Goal: Task Accomplishment & Management: Use online tool/utility

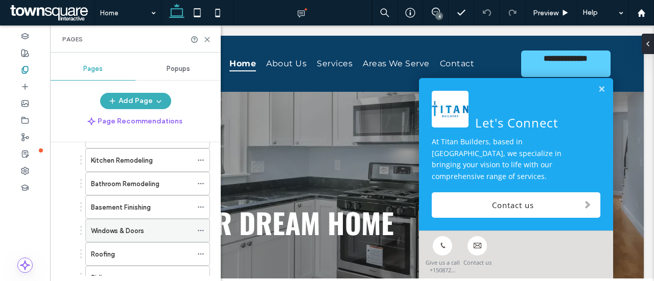
click at [152, 228] on div "Windows & Doors" at bounding box center [141, 231] width 101 height 11
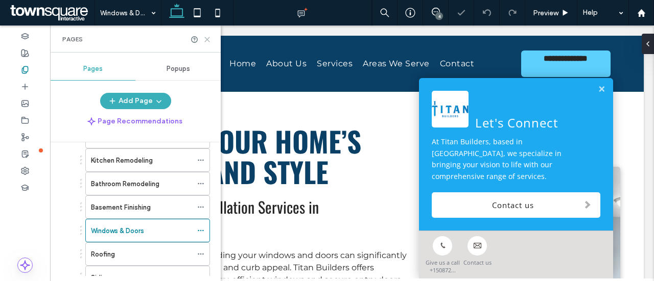
click at [206, 38] on use at bounding box center [207, 39] width 5 height 5
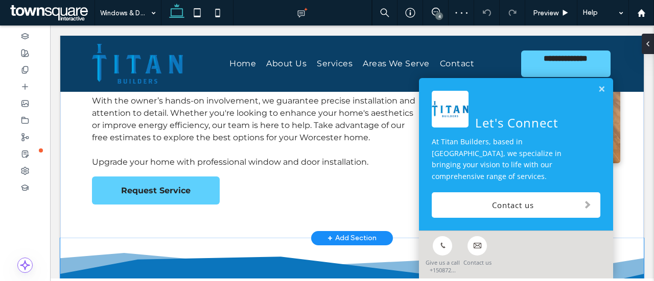
scroll to position [350, 0]
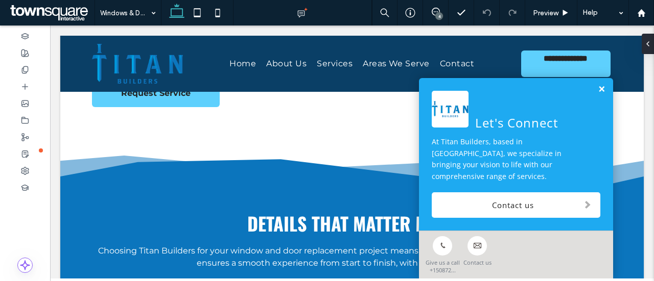
click at [597, 94] on link at bounding box center [601, 89] width 8 height 9
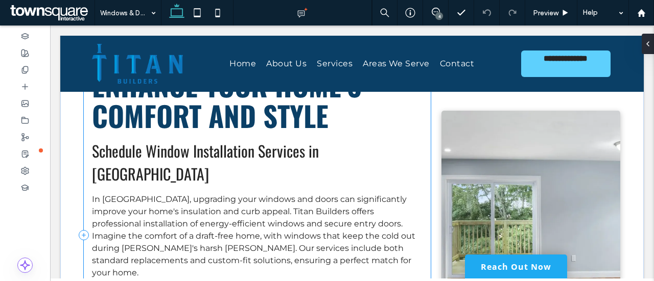
scroll to position [96, 0]
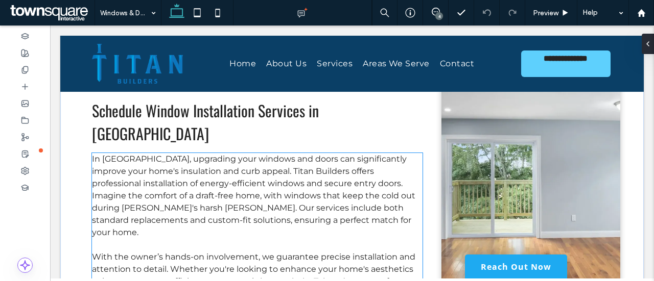
click at [240, 164] on p "In Worcester, upgrading your windows and doors can significantly improve your h…" at bounding box center [257, 196] width 330 height 86
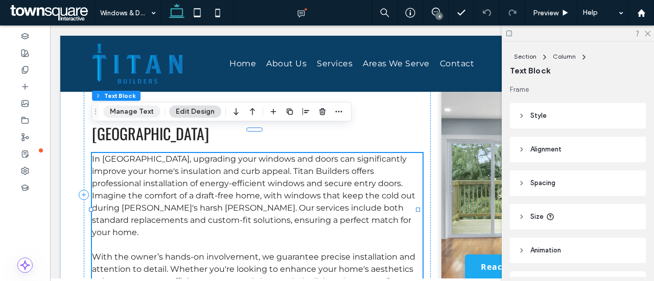
click at [144, 114] on button "Manage Text" at bounding box center [131, 112] width 57 height 12
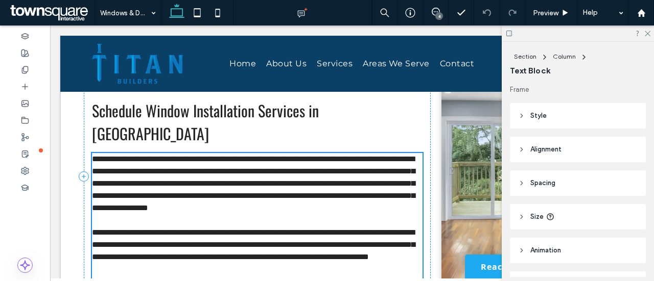
scroll to position [157, 0]
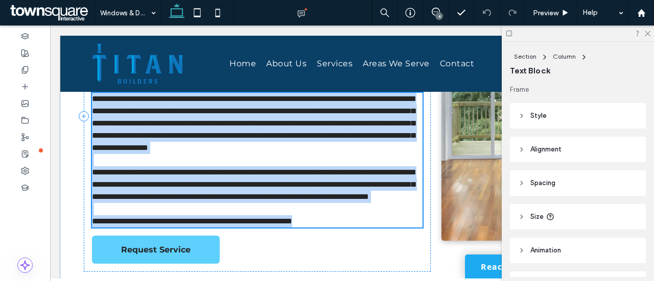
type input "**********"
type input "**"
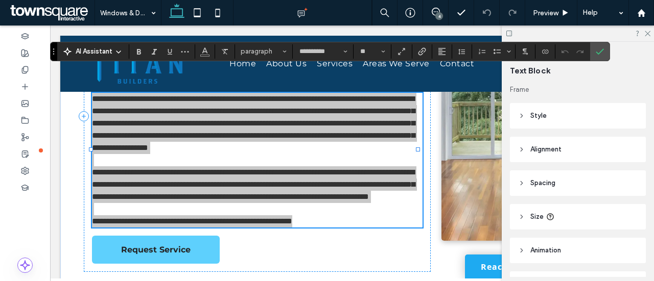
click at [117, 53] on use at bounding box center [118, 52] width 4 height 2
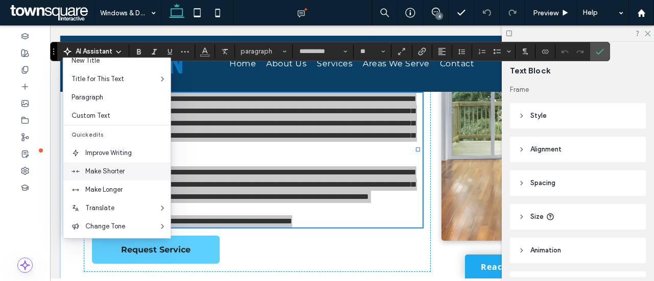
scroll to position [29, 0]
click at [112, 117] on span "Custom Text" at bounding box center [120, 116] width 99 height 10
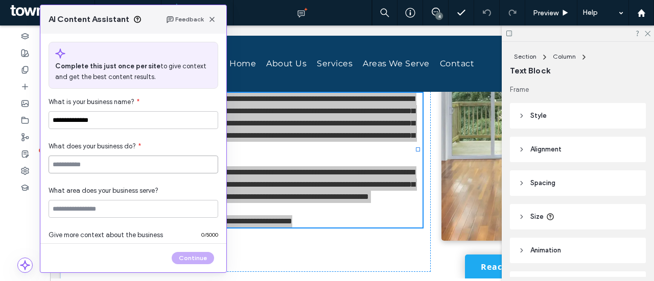
click at [124, 163] on input at bounding box center [134, 165] width 170 height 18
type input "**********"
click at [124, 206] on input at bounding box center [134, 209] width 170 height 18
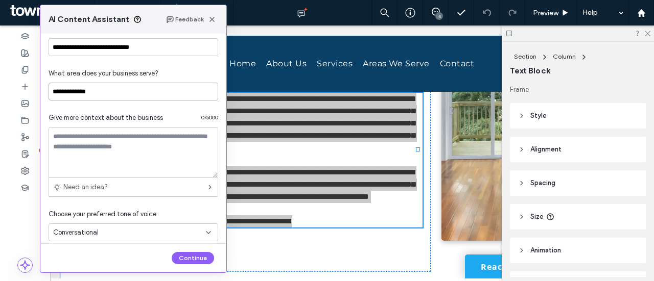
scroll to position [118, 0]
type input "**********"
click at [155, 140] on textarea at bounding box center [134, 152] width 170 height 51
click at [58, 152] on body ".wqwq-1{fill:#231f20;} .cls-1q, .cls-2q { fill-rule: evenodd; } .cls-2q { fill:…" at bounding box center [327, 140] width 654 height 281
paste textarea "**********"
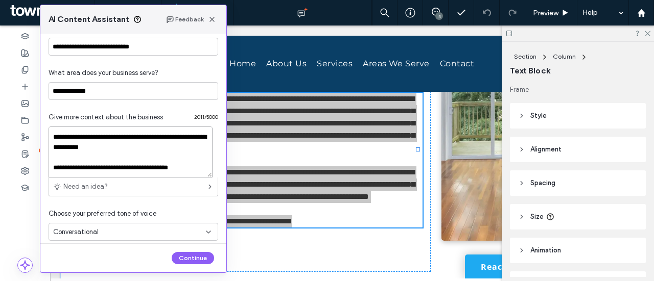
scroll to position [127, 0]
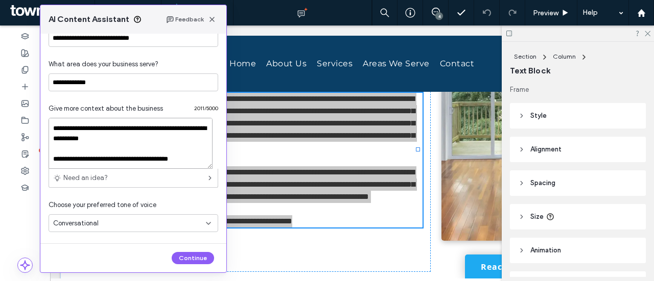
type textarea "**********"
click at [195, 215] on div "Conversational" at bounding box center [134, 223] width 170 height 18
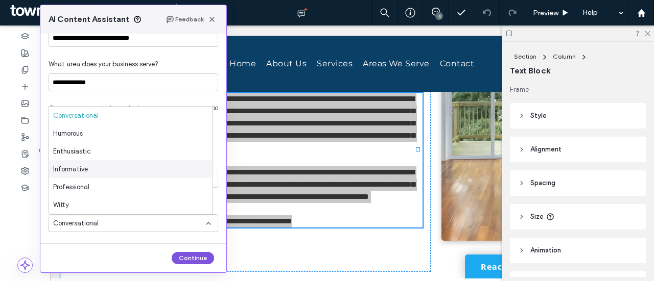
click at [179, 257] on button "Continue" at bounding box center [193, 258] width 42 height 12
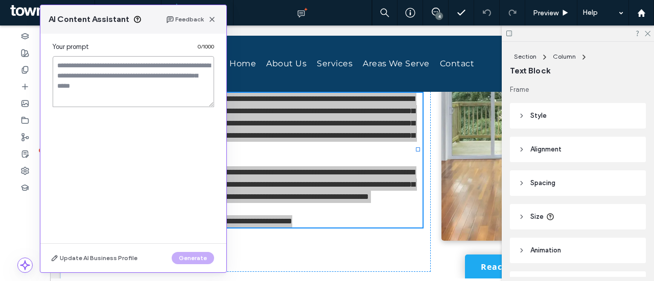
click at [161, 81] on textarea at bounding box center [133, 81] width 161 height 51
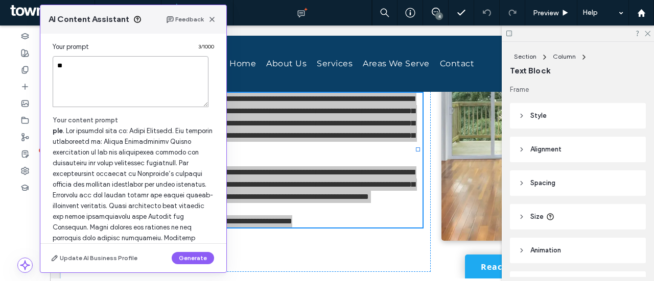
type textarea "*"
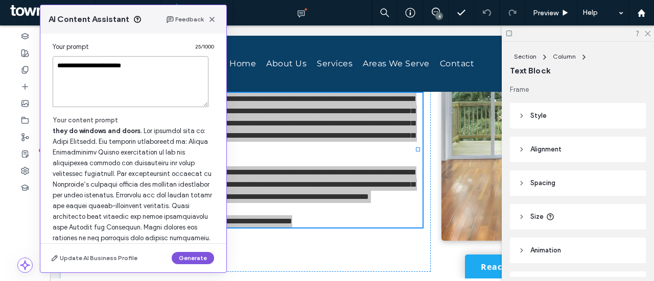
type textarea "**********"
click at [198, 256] on button "Generate" at bounding box center [193, 258] width 42 height 12
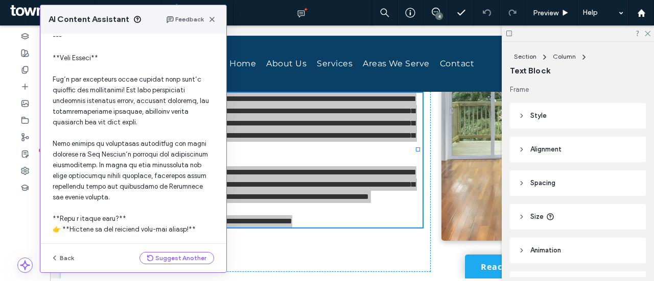
scroll to position [785, 0]
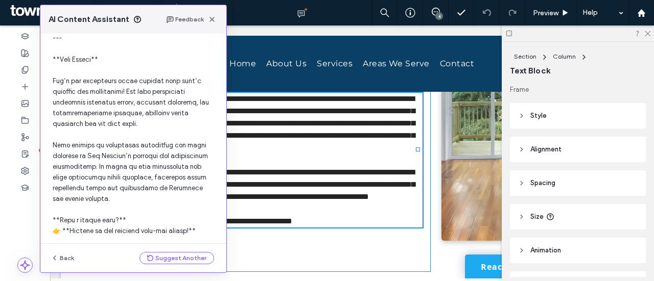
click at [337, 242] on div "**********" at bounding box center [257, 116] width 347 height 311
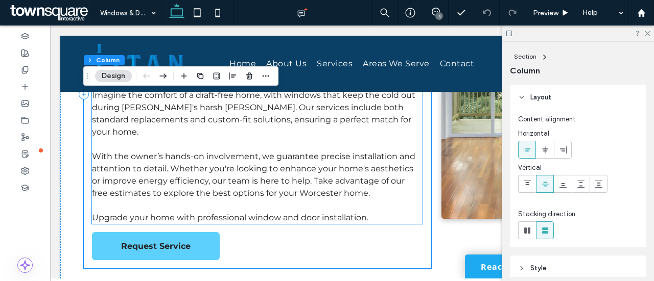
scroll to position [201, 0]
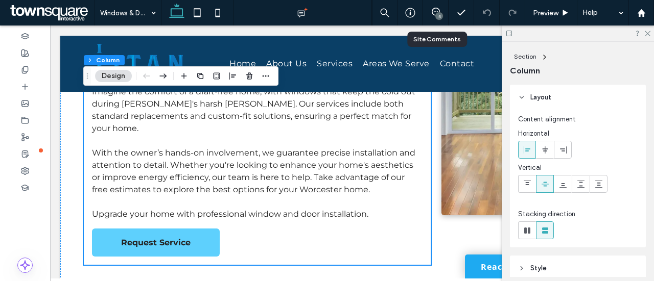
click at [436, 7] on div "4" at bounding box center [436, 13] width 26 height 26
click at [438, 13] on div "4" at bounding box center [439, 16] width 8 height 8
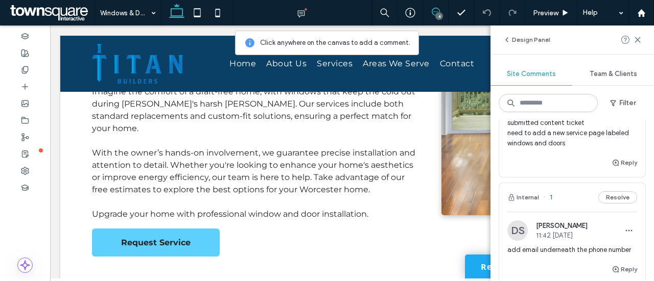
scroll to position [359, 0]
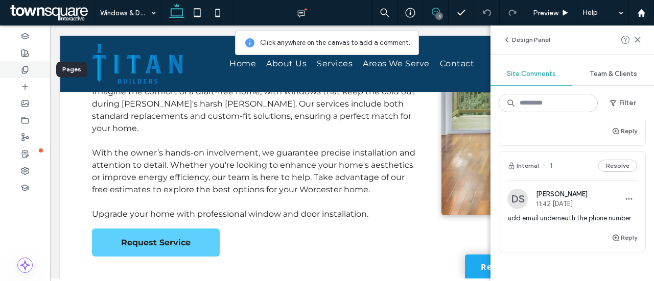
click at [20, 71] on div at bounding box center [25, 69] width 50 height 17
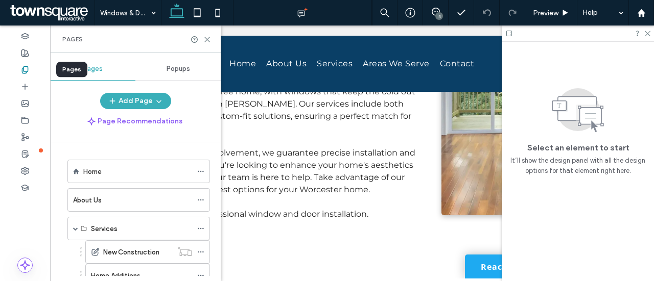
scroll to position [0, 0]
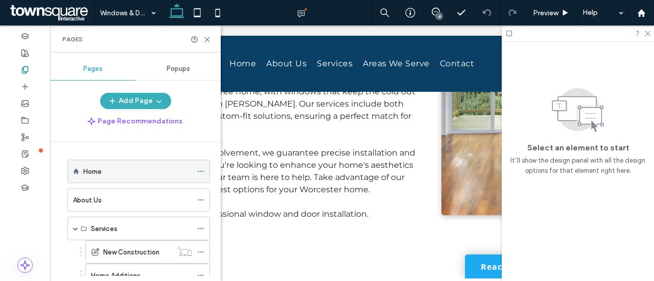
click at [89, 176] on label "Home" at bounding box center [92, 172] width 18 height 18
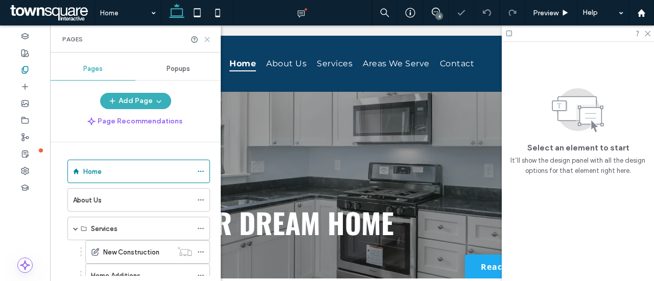
click at [209, 36] on icon at bounding box center [207, 40] width 8 height 8
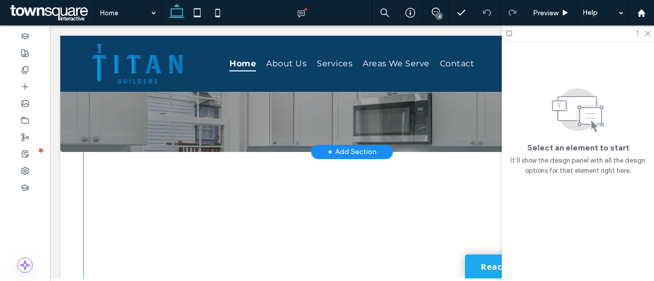
scroll to position [503, 0]
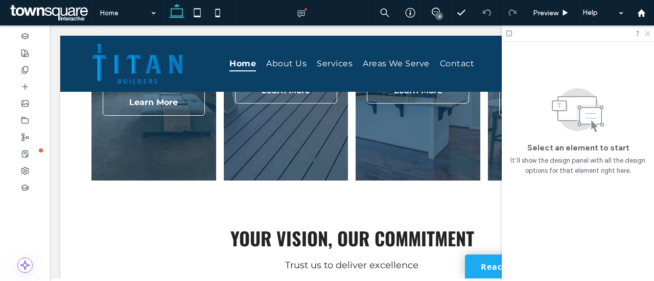
click at [648, 31] on icon at bounding box center [646, 33] width 7 height 7
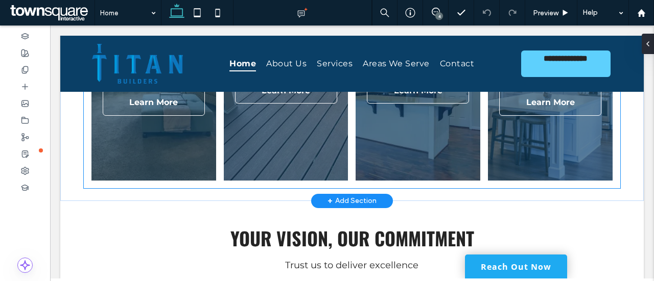
scroll to position [455, 0]
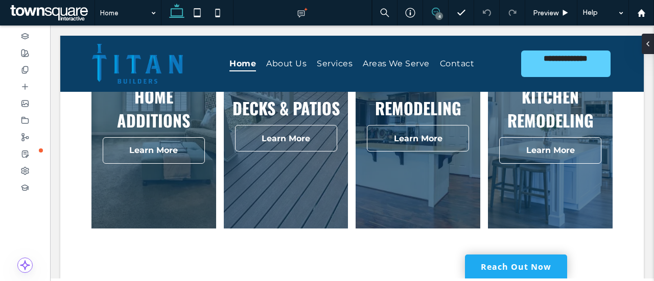
click at [434, 15] on use at bounding box center [435, 12] width 8 height 8
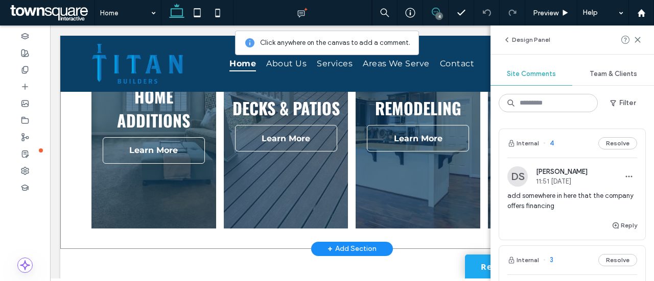
click at [71, 202] on div "Home Additions Learn about the new items on our menu Learn More Decks & Patios …" at bounding box center [351, 126] width 583 height 245
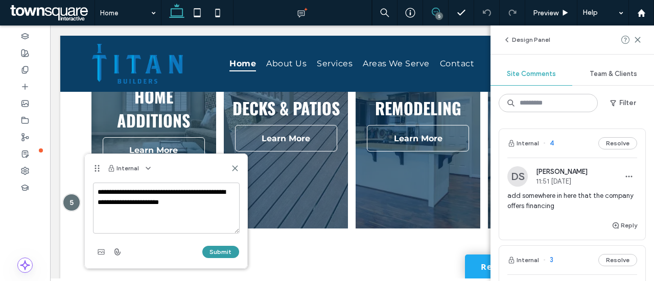
type textarea "**********"
click at [232, 252] on button "Submit" at bounding box center [220, 252] width 37 height 12
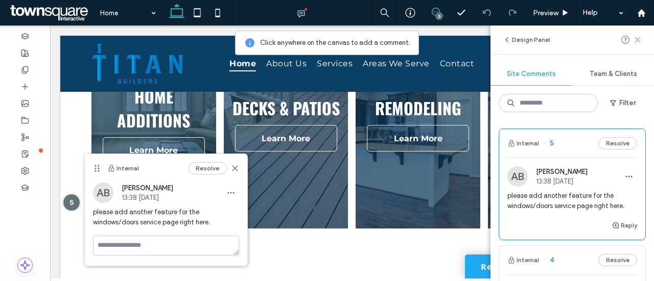
click at [635, 40] on icon at bounding box center [637, 40] width 8 height 8
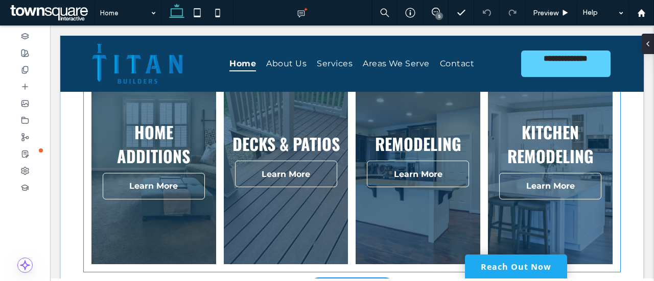
scroll to position [421, 0]
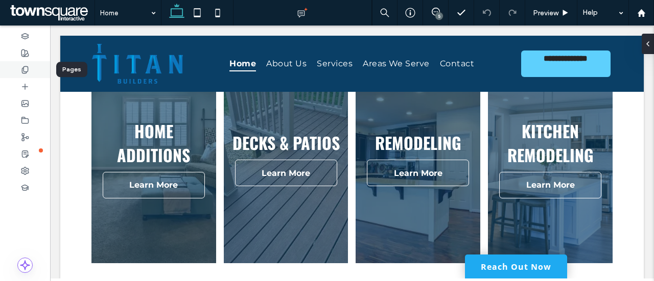
click at [28, 63] on div at bounding box center [25, 69] width 50 height 17
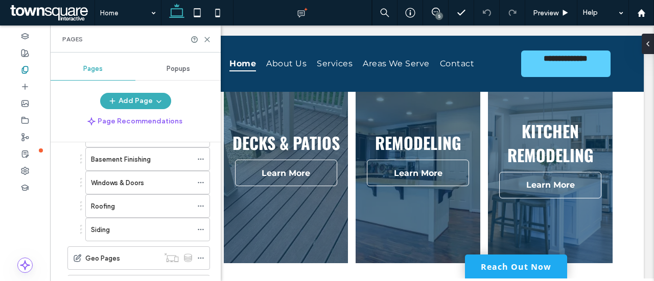
scroll to position [234, 0]
click at [144, 175] on label "Windows & Doors" at bounding box center [117, 183] width 53 height 18
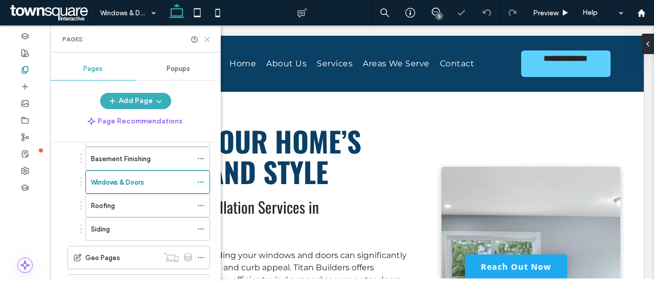
click at [207, 40] on icon at bounding box center [207, 40] width 8 height 8
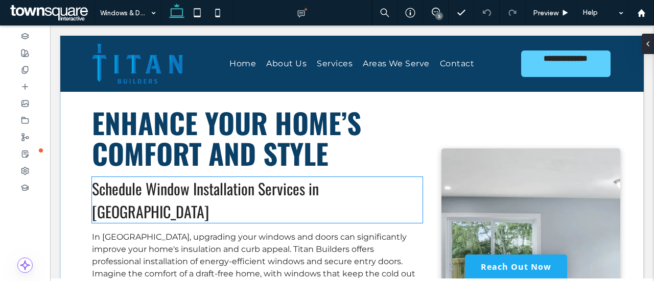
scroll to position [19, 0]
click at [264, 179] on span "Schedule Window Installation Services in Worcester" at bounding box center [205, 200] width 227 height 46
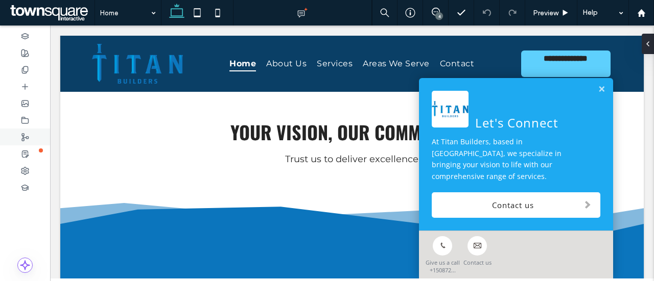
scroll to position [613, 0]
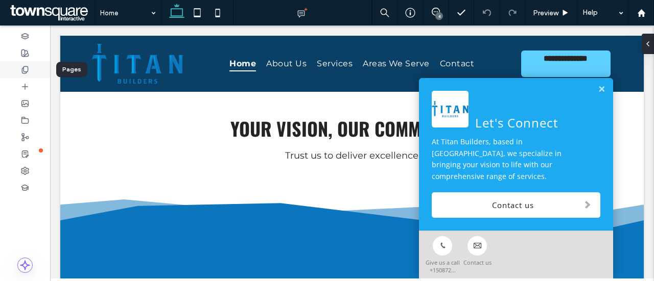
click at [25, 73] on use at bounding box center [25, 69] width 6 height 7
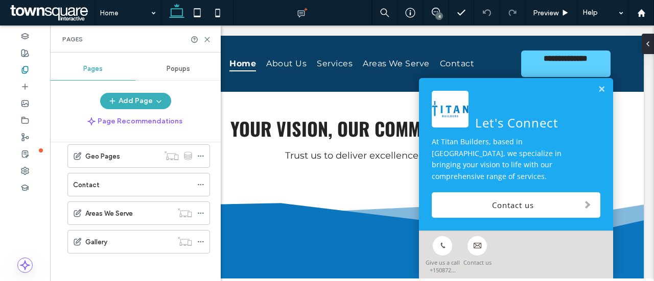
scroll to position [67, 0]
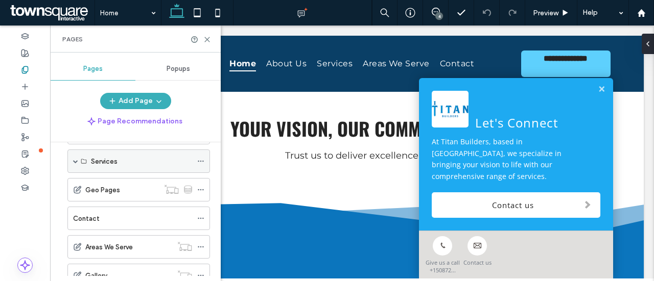
click at [111, 163] on label "Services" at bounding box center [104, 162] width 27 height 18
click at [74, 161] on span at bounding box center [75, 161] width 5 height 5
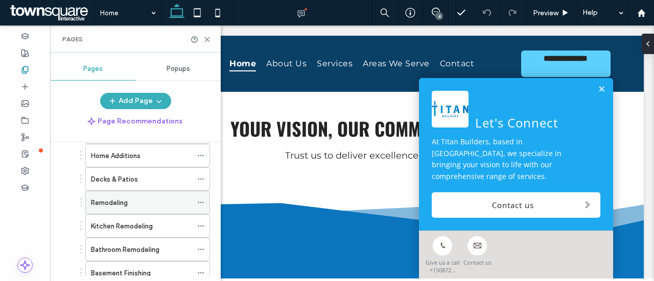
scroll to position [148, 0]
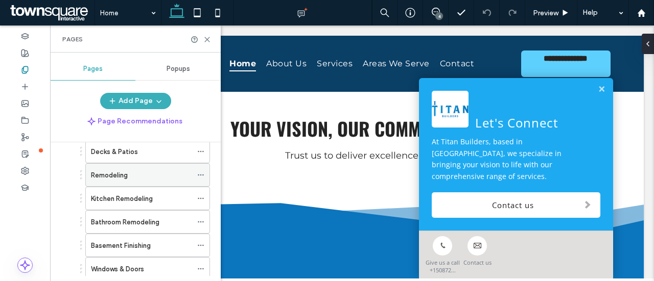
click at [125, 211] on div "Bathroom Remodeling" at bounding box center [141, 222] width 101 height 22
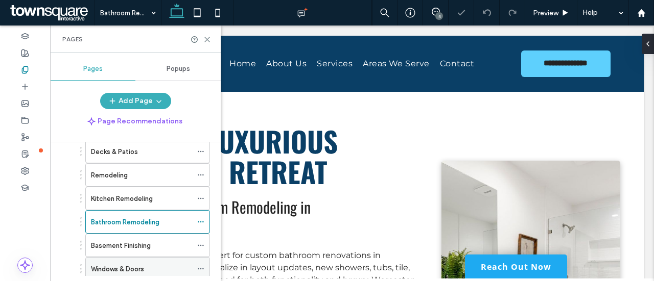
click at [124, 261] on label "Windows & Doors" at bounding box center [117, 269] width 53 height 18
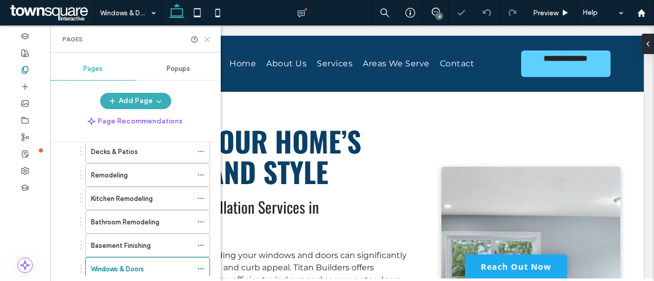
click at [207, 41] on icon at bounding box center [207, 40] width 8 height 8
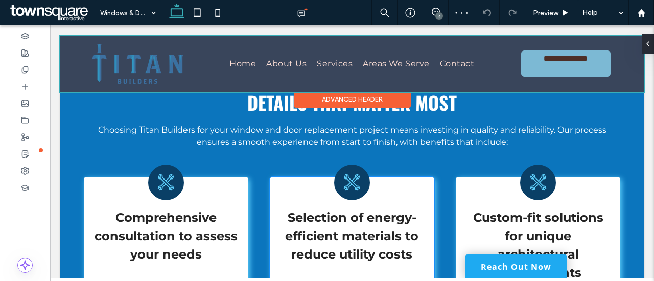
scroll to position [473, 0]
